Goal: Check status: Check status

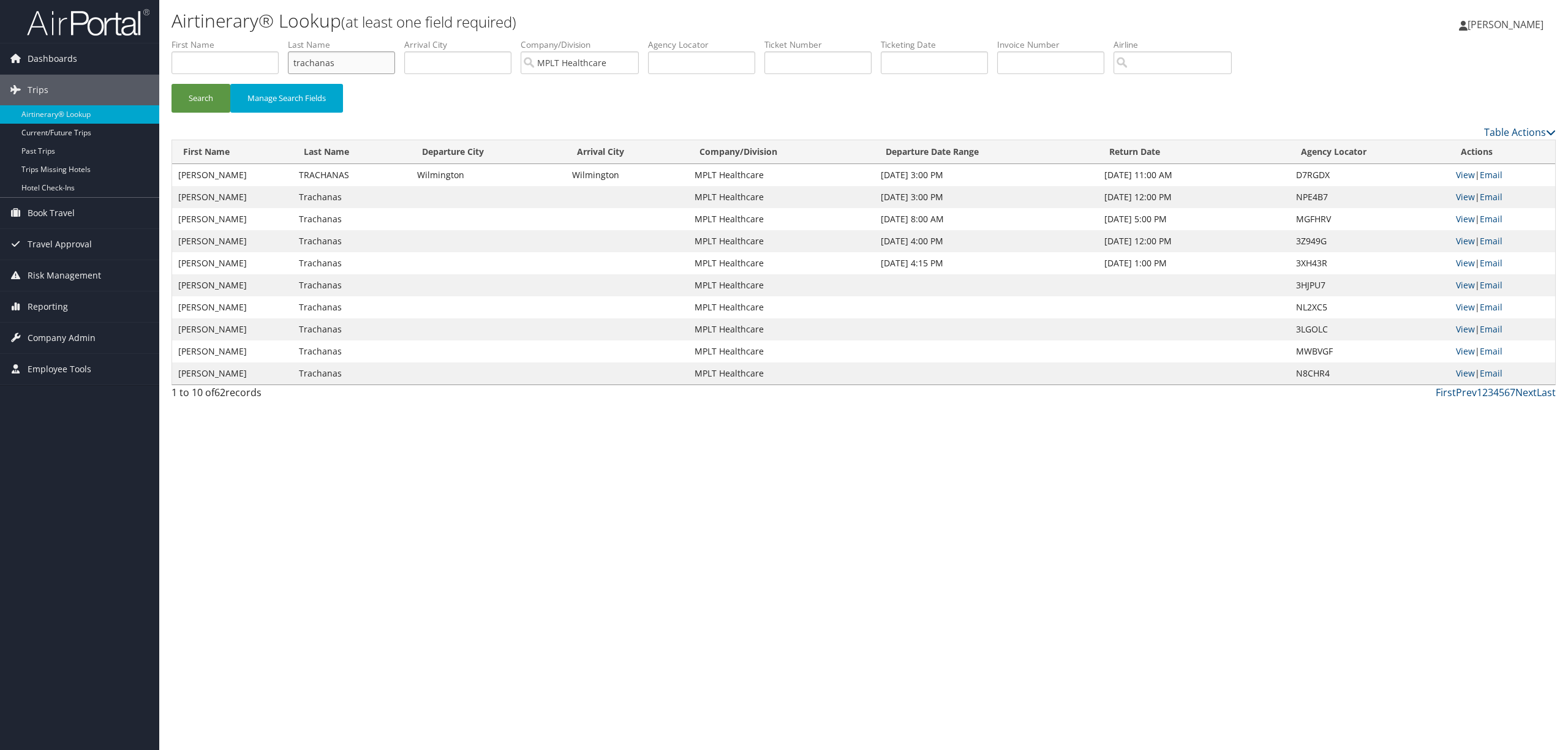
drag, startPoint x: 341, startPoint y: 64, endPoint x: 260, endPoint y: 56, distance: 81.4
click at [260, 39] on ul "First Name Last Name trachanas Departure City Arrival City Company/Division MPL…" at bounding box center [863, 39] width 1384 height 0
drag, startPoint x: 634, startPoint y: 59, endPoint x: 483, endPoint y: 52, distance: 151.2
click at [483, 39] on ul "First Name Last Name Departure City Arrival City Company/Division MPLT Healthca…" at bounding box center [863, 39] width 1384 height 0
click at [637, 66] on input "MPLT Healthcare" at bounding box center [580, 62] width 118 height 23
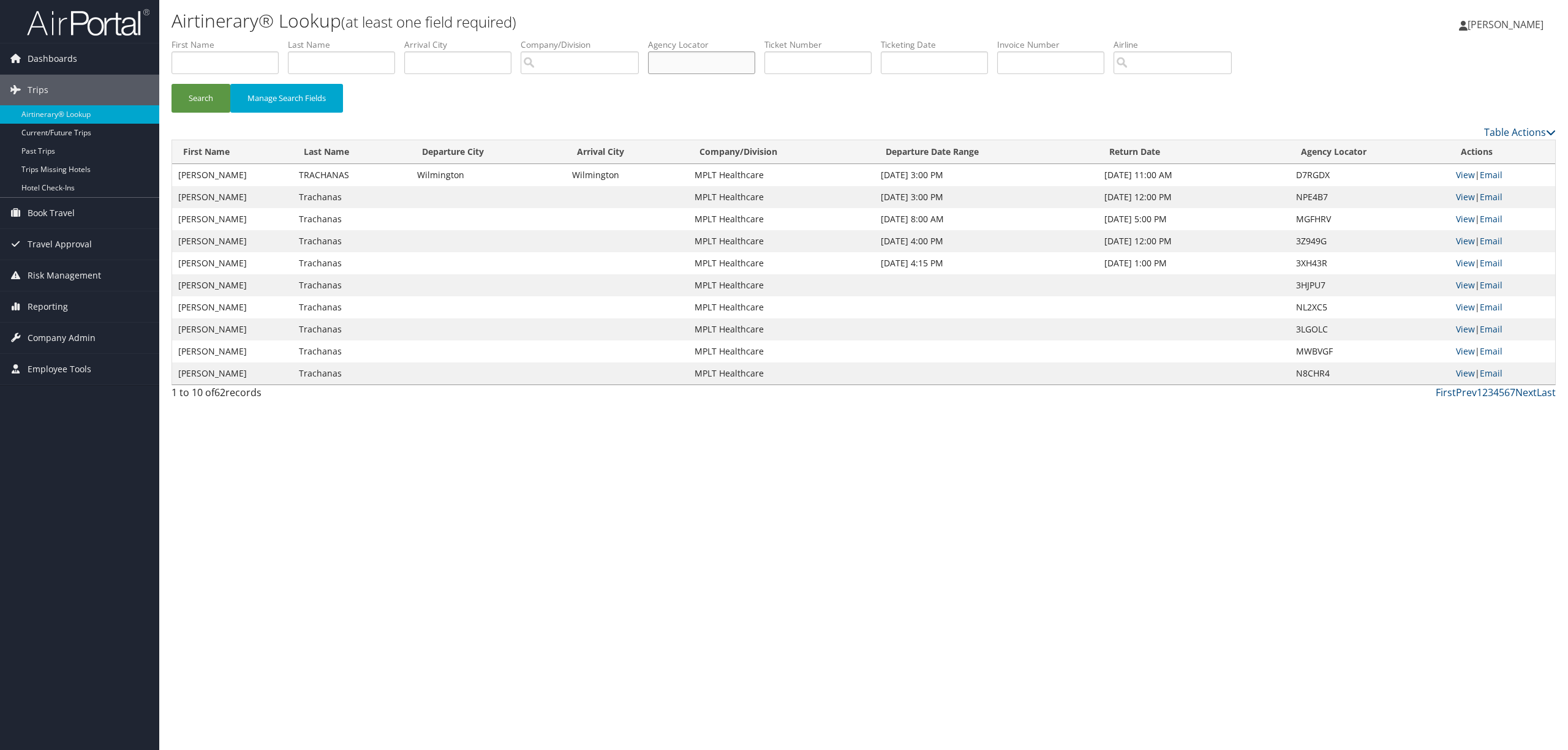
click at [679, 64] on input "text" at bounding box center [702, 62] width 108 height 23
paste input "CVPYS5"
type input "CVPYS5"
click at [197, 101] on button "Search" at bounding box center [201, 98] width 59 height 29
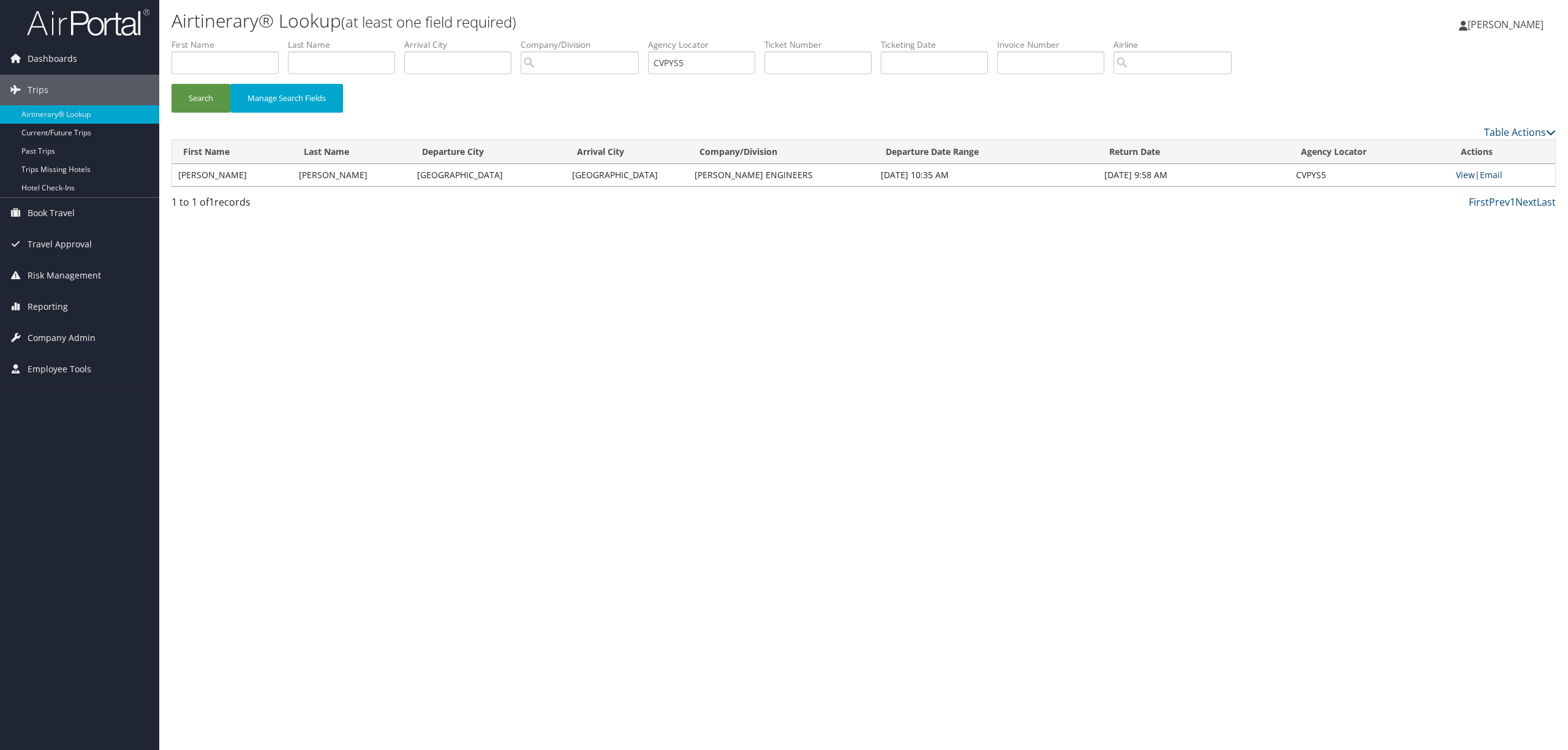
click at [1465, 173] on link "View" at bounding box center [1465, 175] width 19 height 11
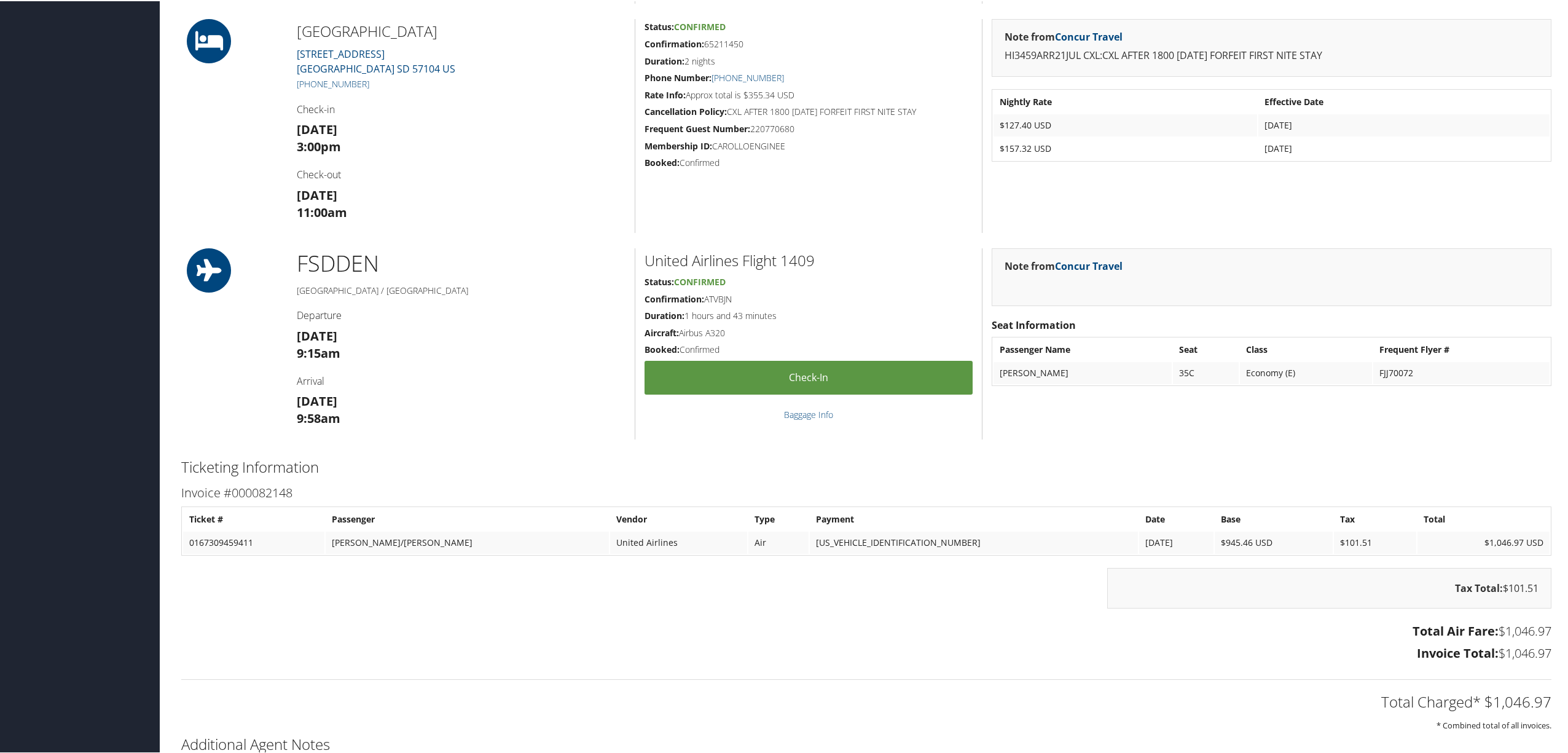
scroll to position [810, 0]
